Goal: Task Accomplishment & Management: Use online tool/utility

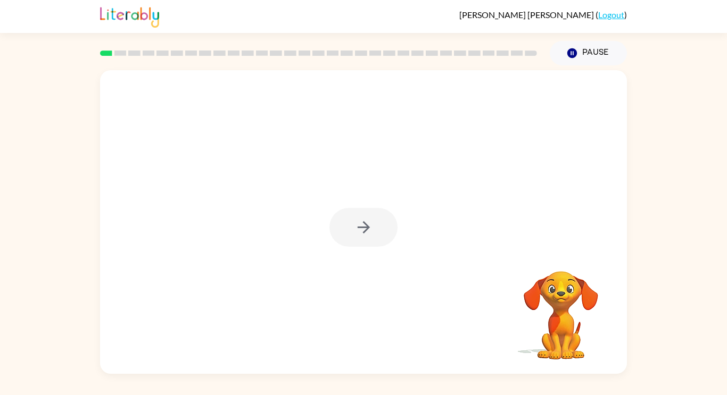
click at [371, 223] on div at bounding box center [363, 227] width 68 height 39
click at [371, 223] on icon "button" at bounding box center [363, 227] width 19 height 19
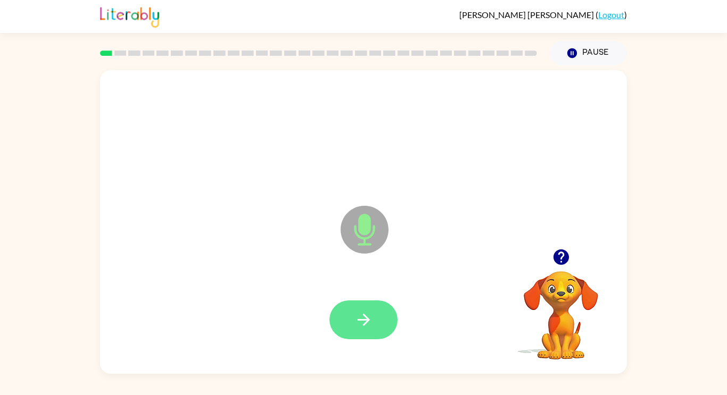
click at [343, 316] on button "button" at bounding box center [363, 319] width 68 height 39
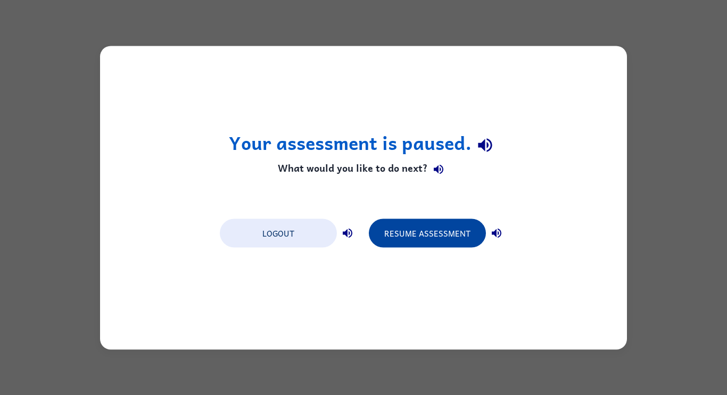
click at [396, 230] on button "Resume Assessment" at bounding box center [427, 233] width 117 height 29
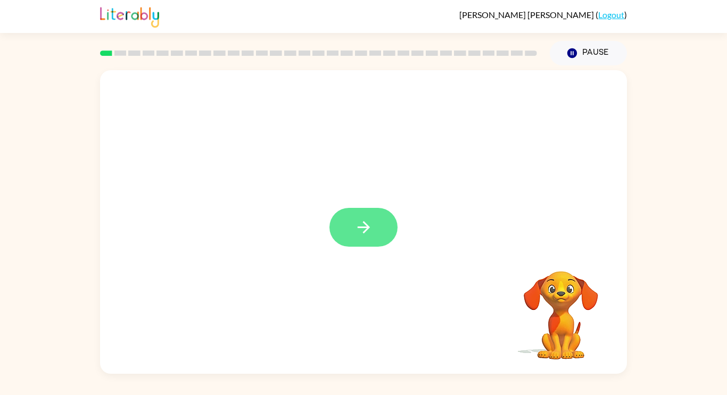
click at [368, 234] on icon "button" at bounding box center [363, 227] width 19 height 19
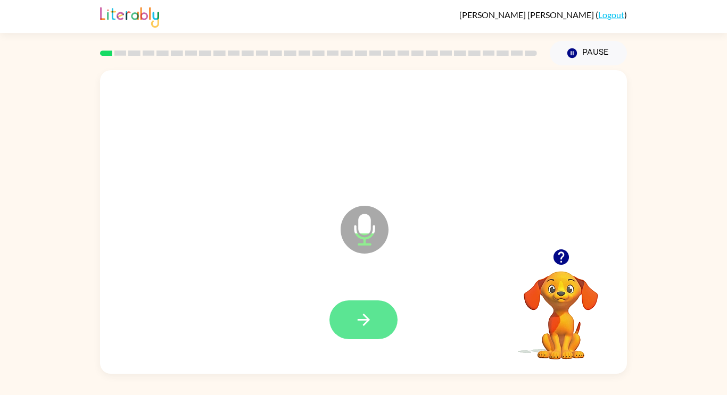
click at [369, 314] on icon "button" at bounding box center [363, 320] width 19 height 19
click at [360, 306] on button "button" at bounding box center [363, 319] width 68 height 39
click at [340, 319] on button "button" at bounding box center [363, 319] width 68 height 39
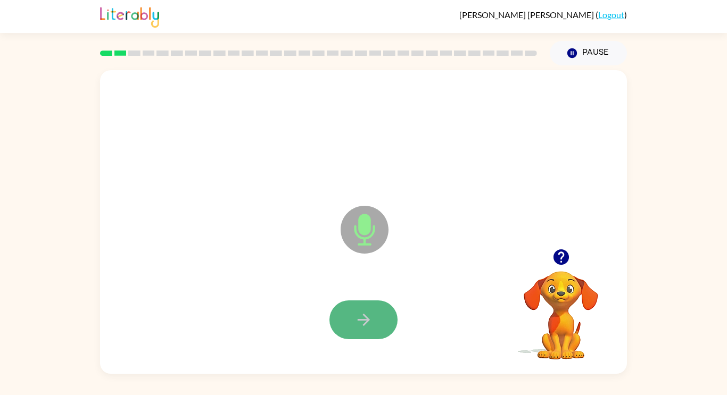
click at [353, 318] on button "button" at bounding box center [363, 319] width 68 height 39
click at [365, 316] on icon "button" at bounding box center [363, 320] width 19 height 19
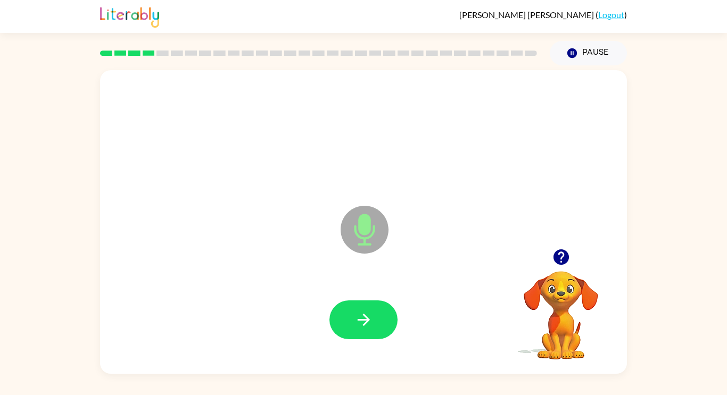
click at [365, 316] on icon "button" at bounding box center [363, 320] width 19 height 19
click at [378, 324] on button "button" at bounding box center [363, 319] width 68 height 39
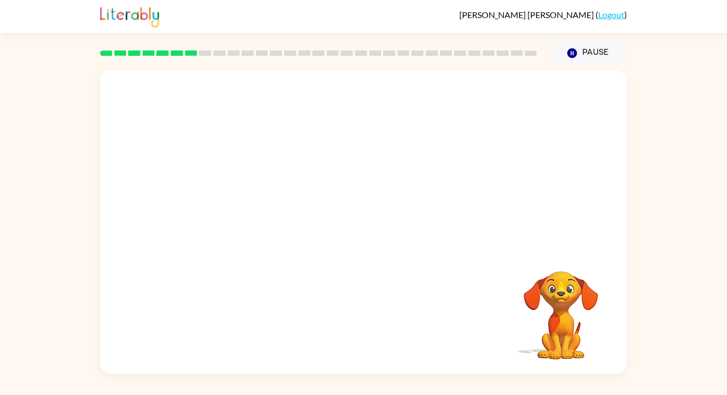
click at [530, 287] on video "Your browser must support playing .mp4 files to use Literably. Please try using…" at bounding box center [560, 308] width 106 height 106
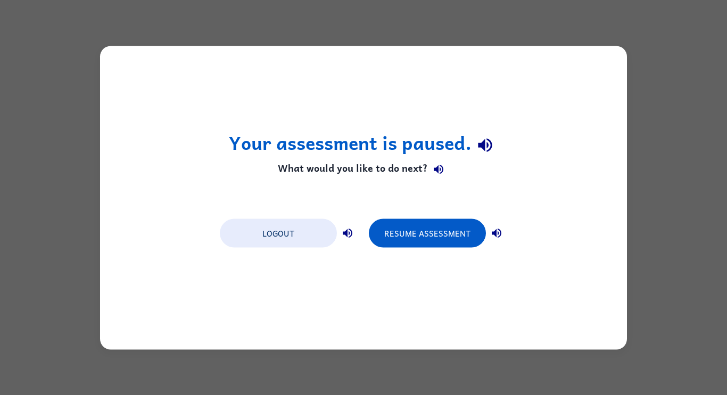
click at [423, 212] on div "Logout Resume Assessment" at bounding box center [363, 232] width 298 height 40
click at [422, 214] on div "Logout Resume Assessment" at bounding box center [363, 232] width 298 height 40
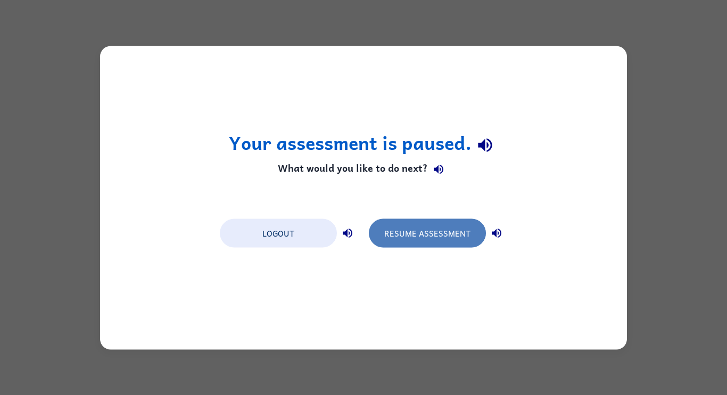
click at [416, 232] on button "Resume Assessment" at bounding box center [427, 233] width 117 height 29
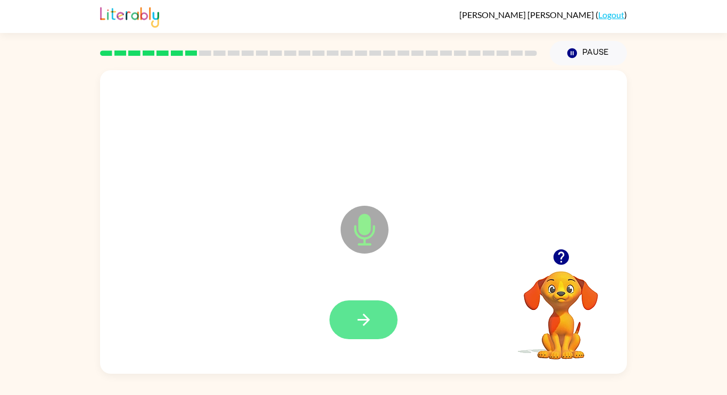
click at [369, 313] on icon "button" at bounding box center [363, 320] width 19 height 19
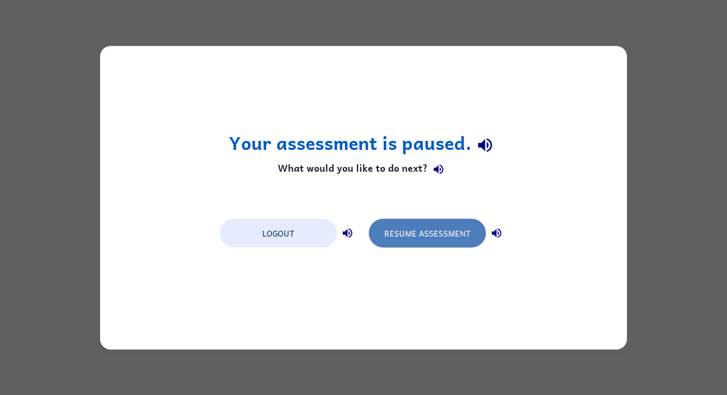
click at [433, 223] on button "Resume Assessment" at bounding box center [427, 233] width 117 height 29
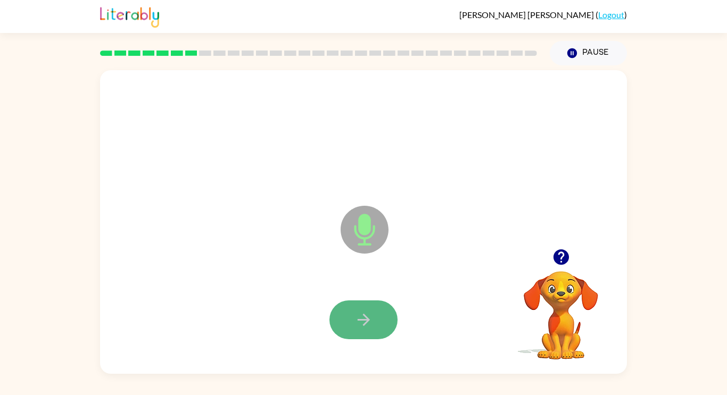
click at [372, 320] on button "button" at bounding box center [363, 319] width 68 height 39
click at [558, 261] on icon "button" at bounding box center [560, 256] width 15 height 15
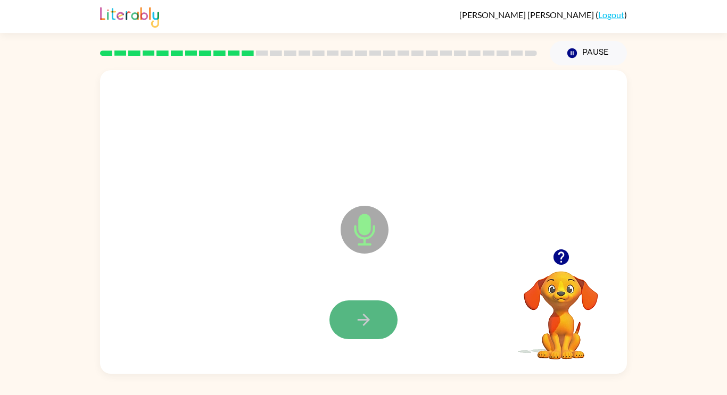
click at [369, 328] on icon "button" at bounding box center [363, 320] width 19 height 19
click at [364, 315] on icon "button" at bounding box center [363, 320] width 19 height 19
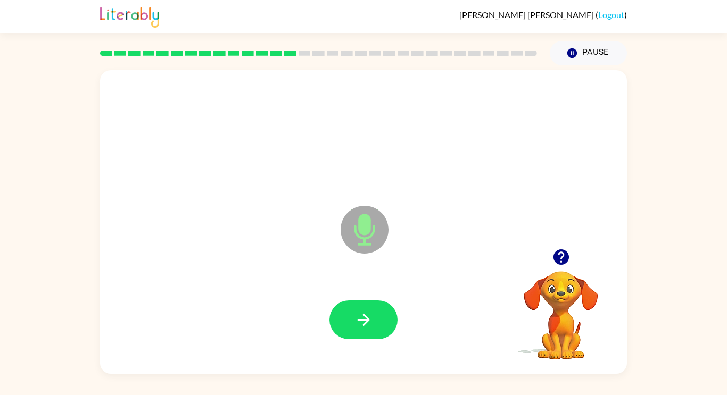
click at [364, 315] on icon "button" at bounding box center [363, 320] width 19 height 19
click at [363, 313] on icon "button" at bounding box center [363, 320] width 19 height 19
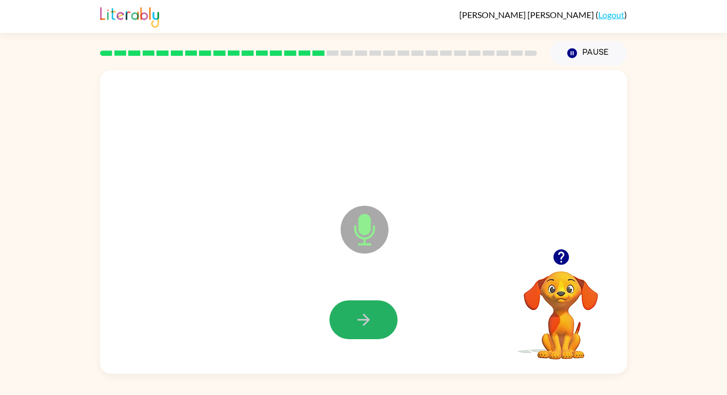
click at [363, 313] on icon "button" at bounding box center [363, 320] width 19 height 19
click at [363, 313] on div at bounding box center [363, 319] width 68 height 39
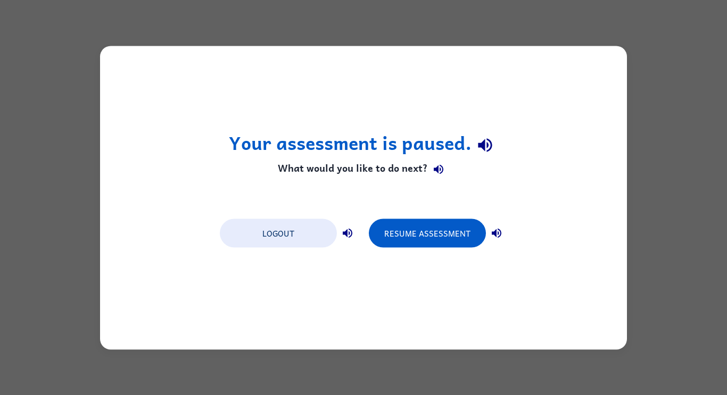
click at [405, 247] on div "Resume Assessment" at bounding box center [438, 233] width 138 height 30
click at [407, 241] on button "Resume Assessment" at bounding box center [427, 233] width 117 height 29
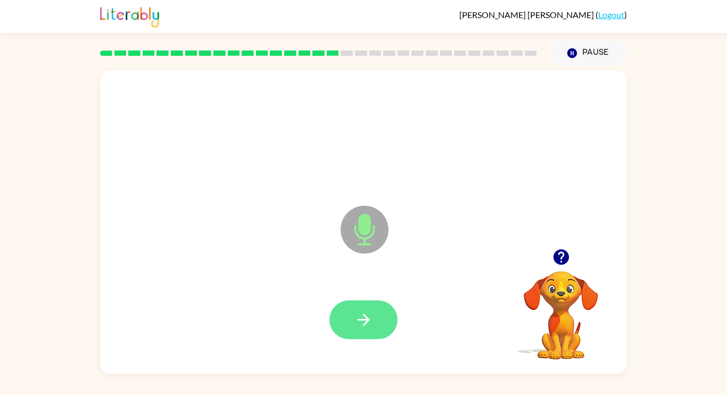
click at [353, 325] on button "button" at bounding box center [363, 319] width 68 height 39
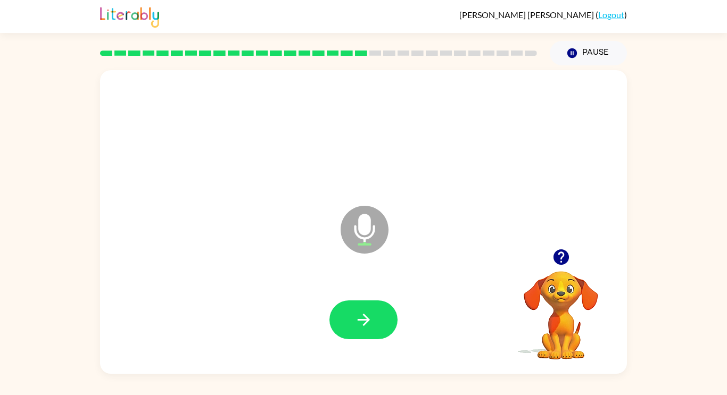
click at [353, 325] on button "button" at bounding box center [363, 319] width 68 height 39
click at [353, 335] on button "button" at bounding box center [363, 319] width 68 height 39
click at [353, 325] on button "button" at bounding box center [363, 319] width 68 height 39
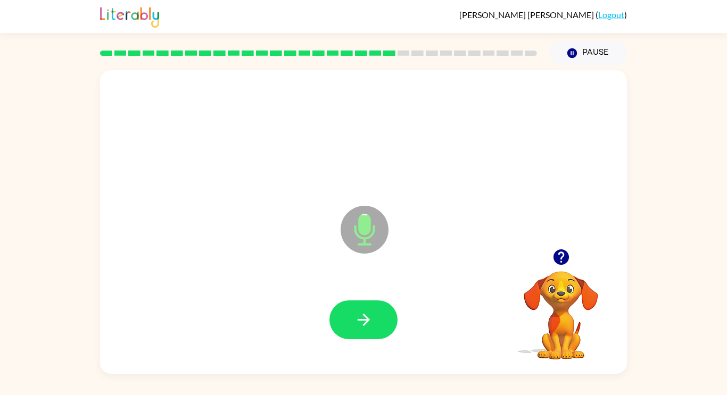
click at [353, 325] on button "button" at bounding box center [363, 319] width 68 height 39
click at [356, 323] on icon "button" at bounding box center [363, 320] width 19 height 19
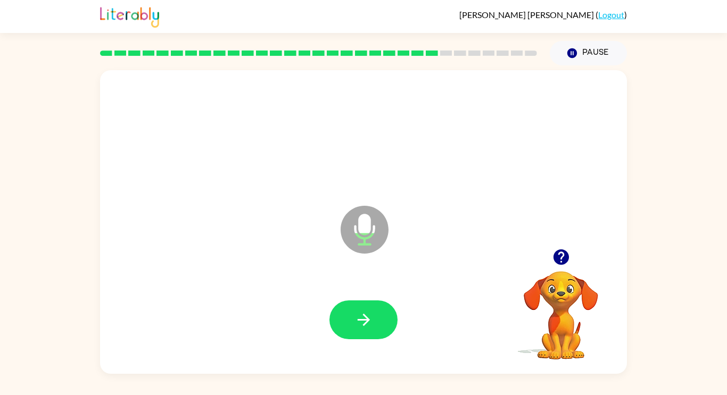
click at [356, 323] on icon "button" at bounding box center [363, 320] width 19 height 19
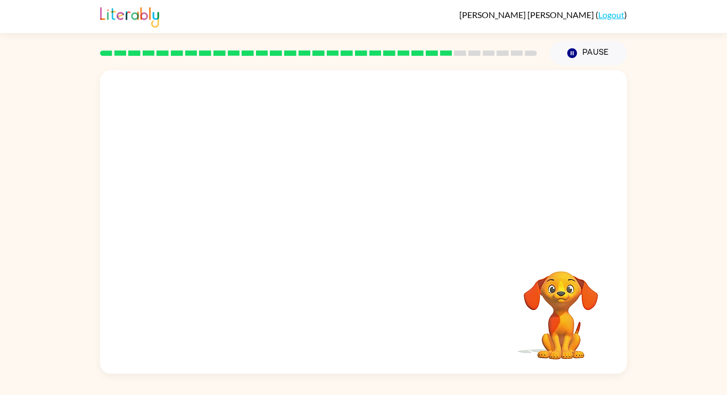
click at [489, 65] on div at bounding box center [318, 53] width 449 height 37
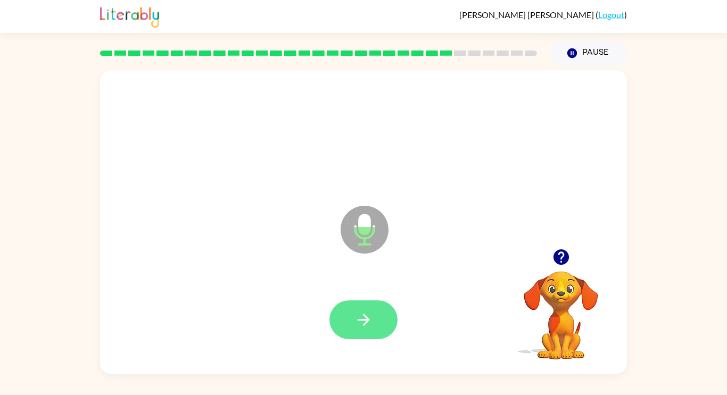
click at [362, 317] on icon "button" at bounding box center [363, 320] width 19 height 19
click at [349, 313] on button "button" at bounding box center [363, 319] width 68 height 39
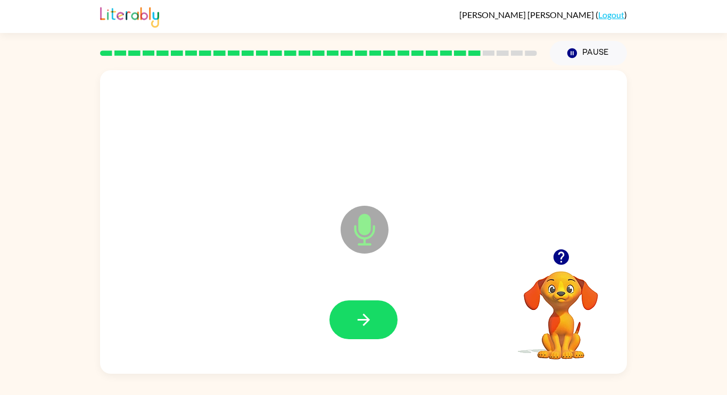
click at [349, 313] on button "button" at bounding box center [363, 319] width 68 height 39
click at [350, 320] on button "button" at bounding box center [363, 319] width 68 height 39
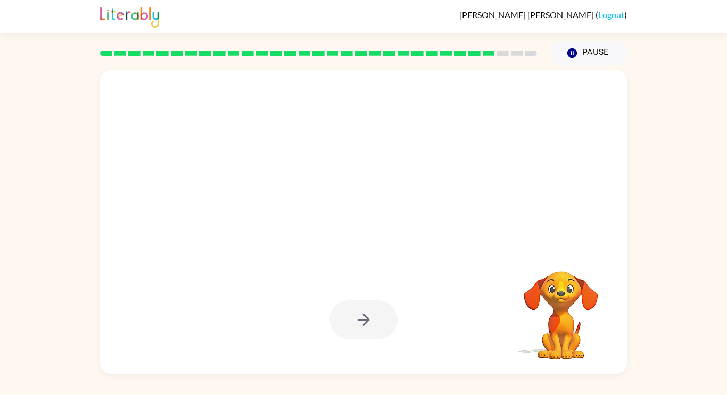
click at [350, 320] on div at bounding box center [363, 319] width 68 height 39
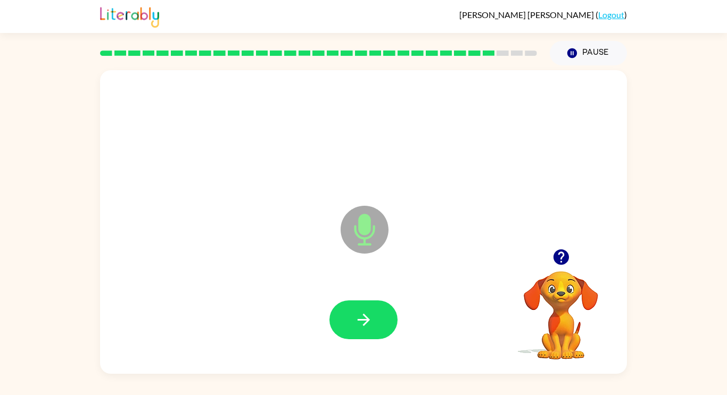
click at [350, 320] on button "button" at bounding box center [363, 319] width 68 height 39
